Goal: Task Accomplishment & Management: Manage account settings

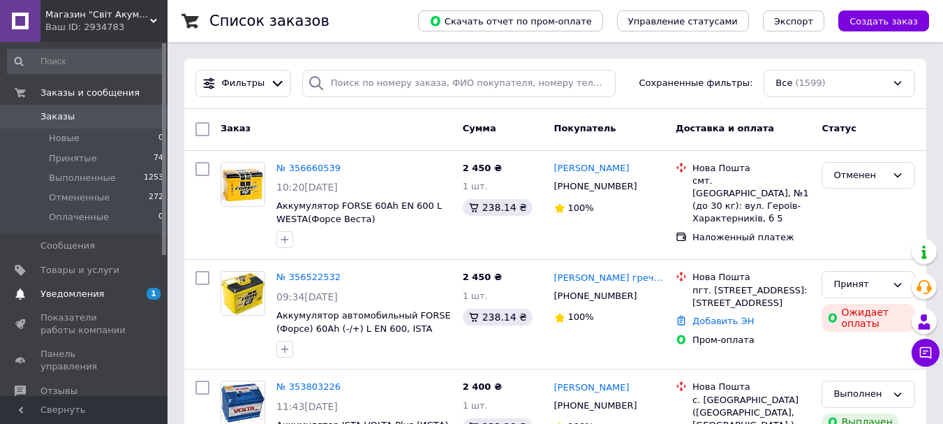
click at [76, 300] on link "Уведомления 1 0" at bounding box center [86, 294] width 172 height 24
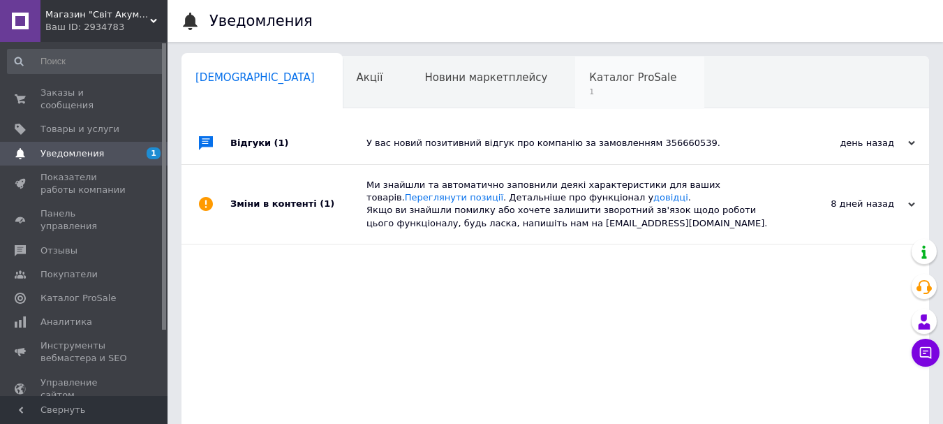
click at [589, 87] on span "1" at bounding box center [632, 92] width 87 height 10
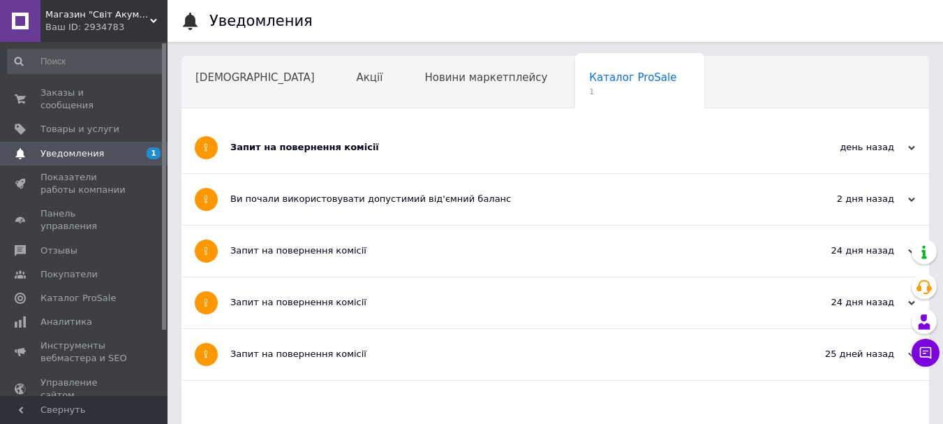
click at [302, 136] on div "Запит на повернення комісії" at bounding box center [502, 147] width 545 height 51
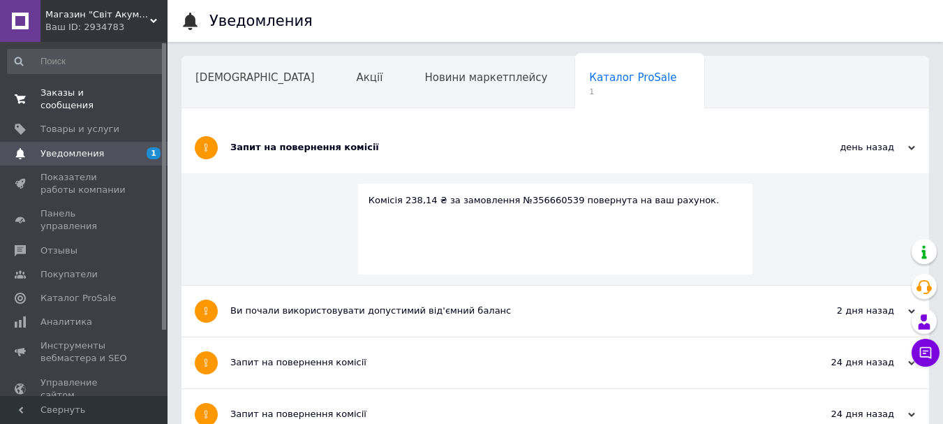
click at [110, 90] on span "Заказы и сообщения" at bounding box center [84, 99] width 89 height 25
